Goal: Task Accomplishment & Management: Manage account settings

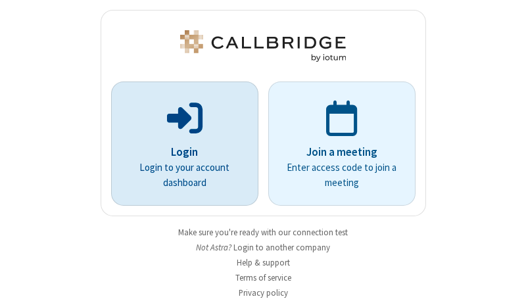
click at [179, 152] on p "Login" at bounding box center [185, 152] width 110 height 17
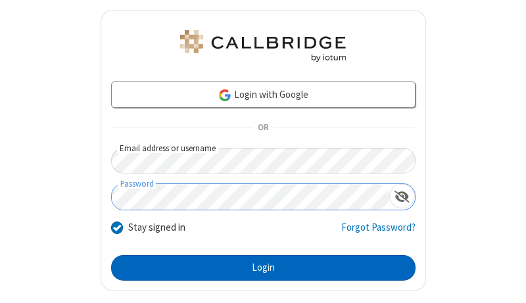
click at [258, 268] on button "Login" at bounding box center [263, 268] width 304 height 26
